Goal: Find specific page/section: Find specific page/section

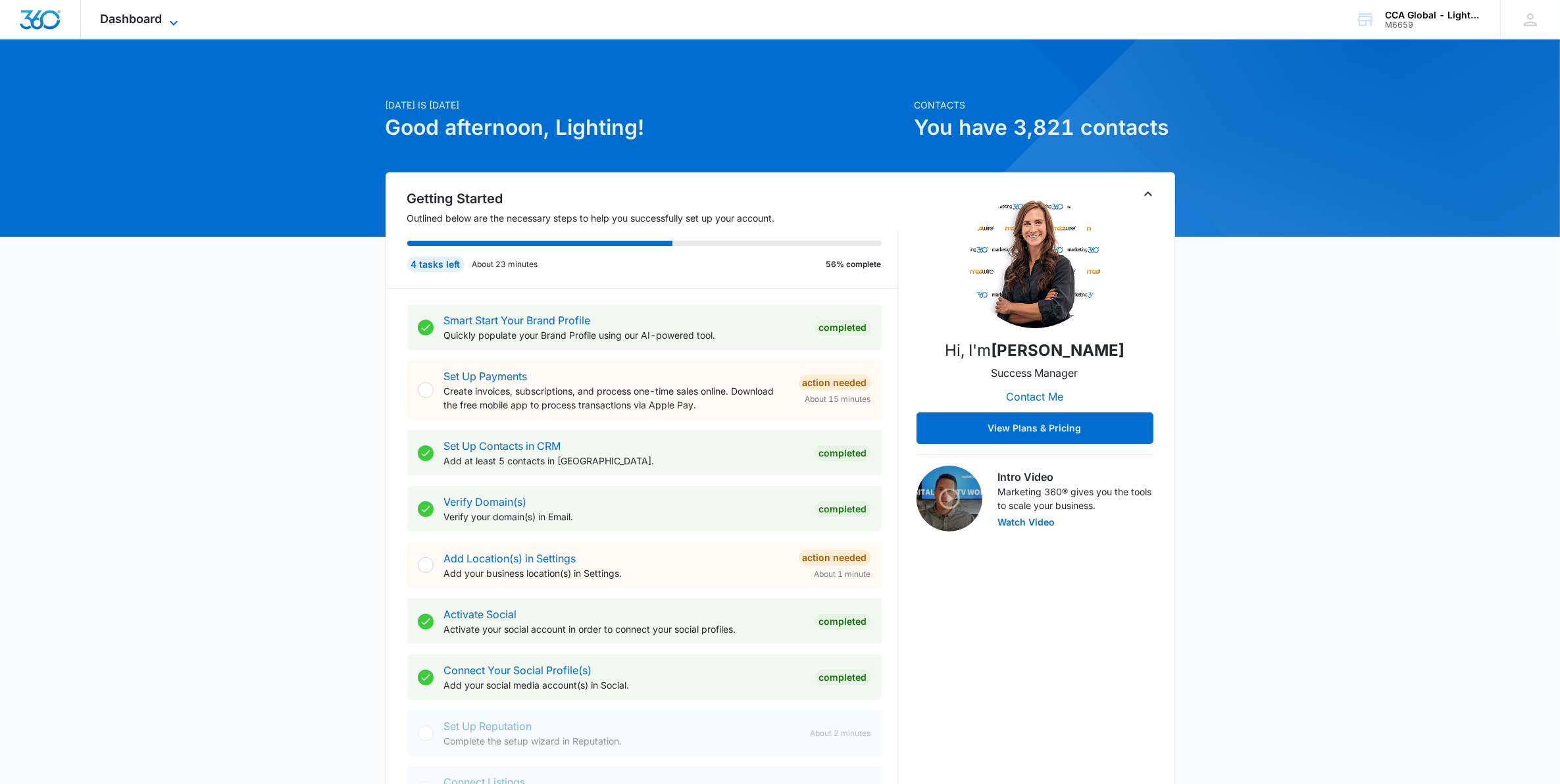
click at [158, 12] on span "Dashboard" at bounding box center [131, 19] width 62 height 14
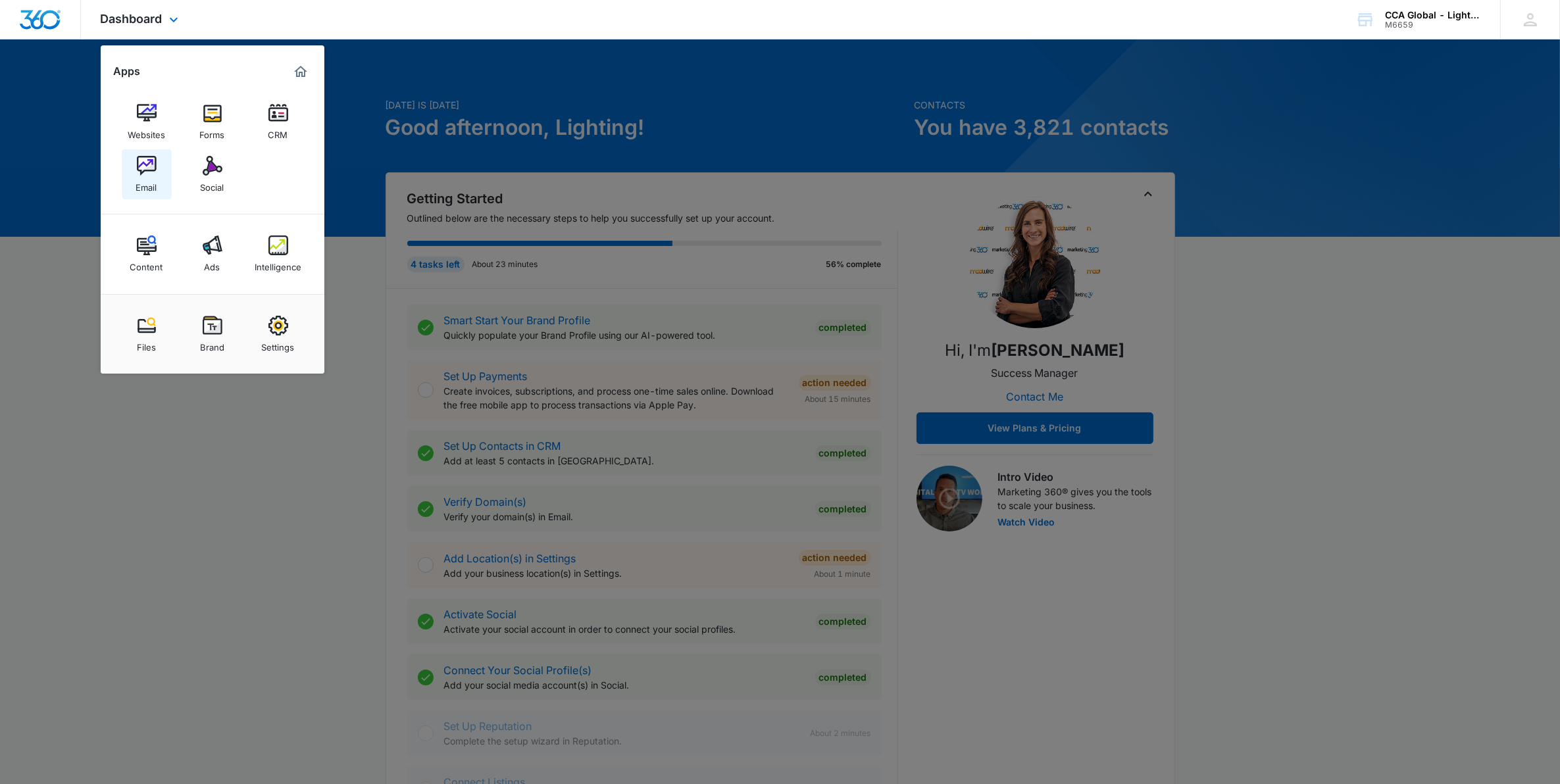
click at [155, 176] on div "Email" at bounding box center [147, 184] width 21 height 17
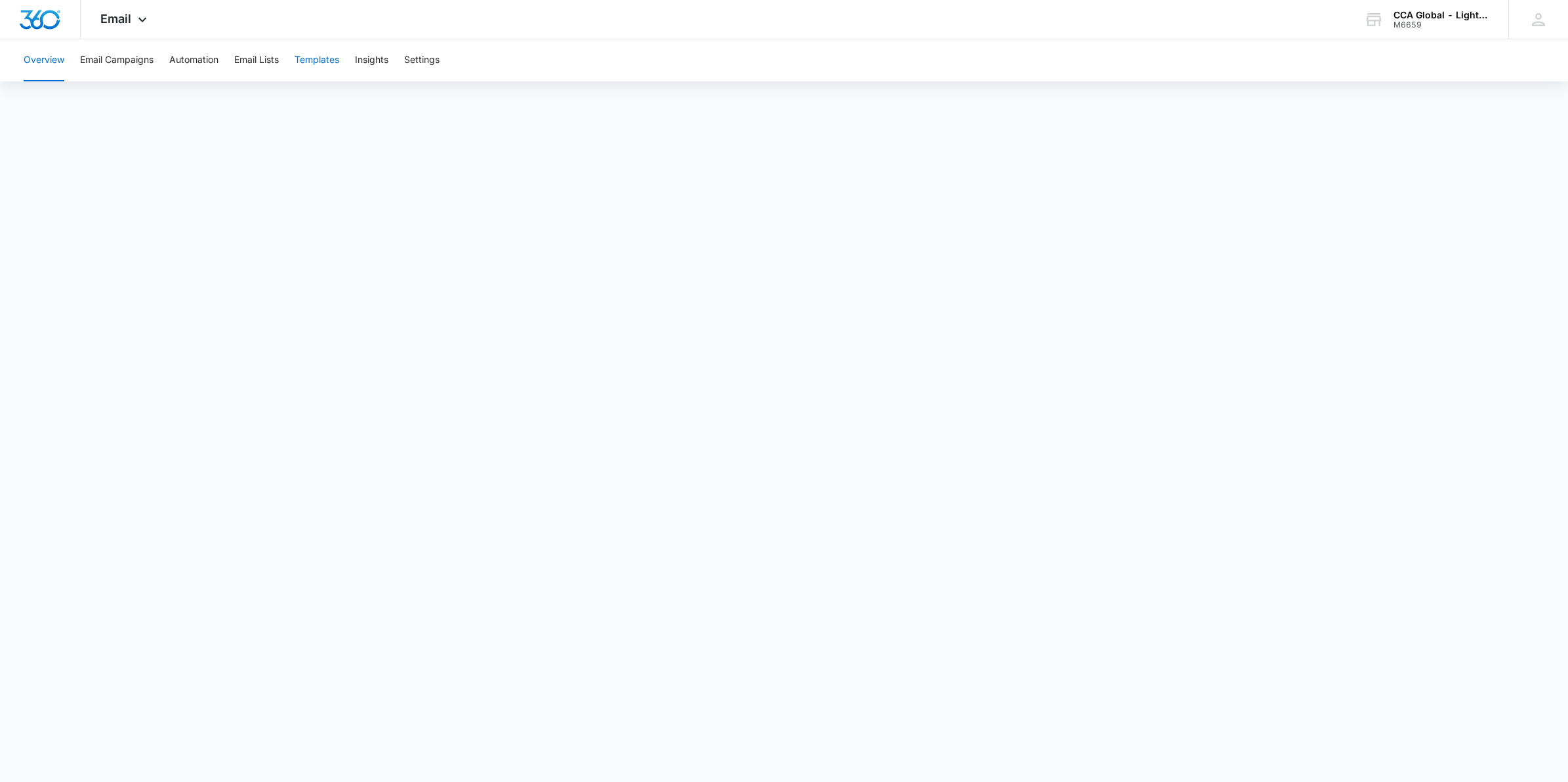
click at [322, 58] on button "Templates" at bounding box center [317, 60] width 45 height 42
click at [1424, 26] on div "M6659" at bounding box center [1441, 25] width 96 height 9
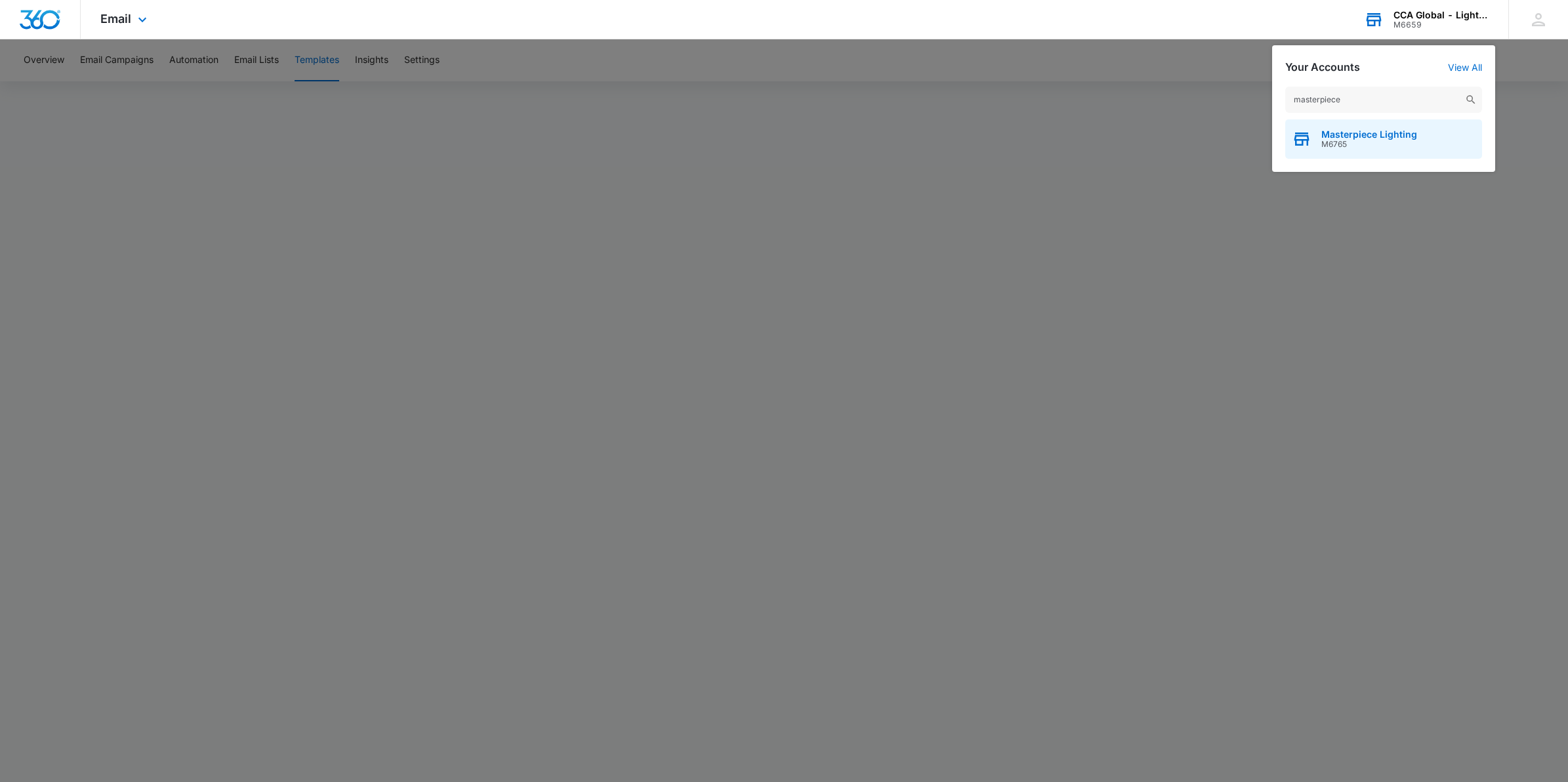
type input "masterpiece"
click at [1343, 132] on span "Masterpiece Lighting" at bounding box center [1369, 135] width 96 height 10
